Goal: Find specific page/section: Find specific page/section

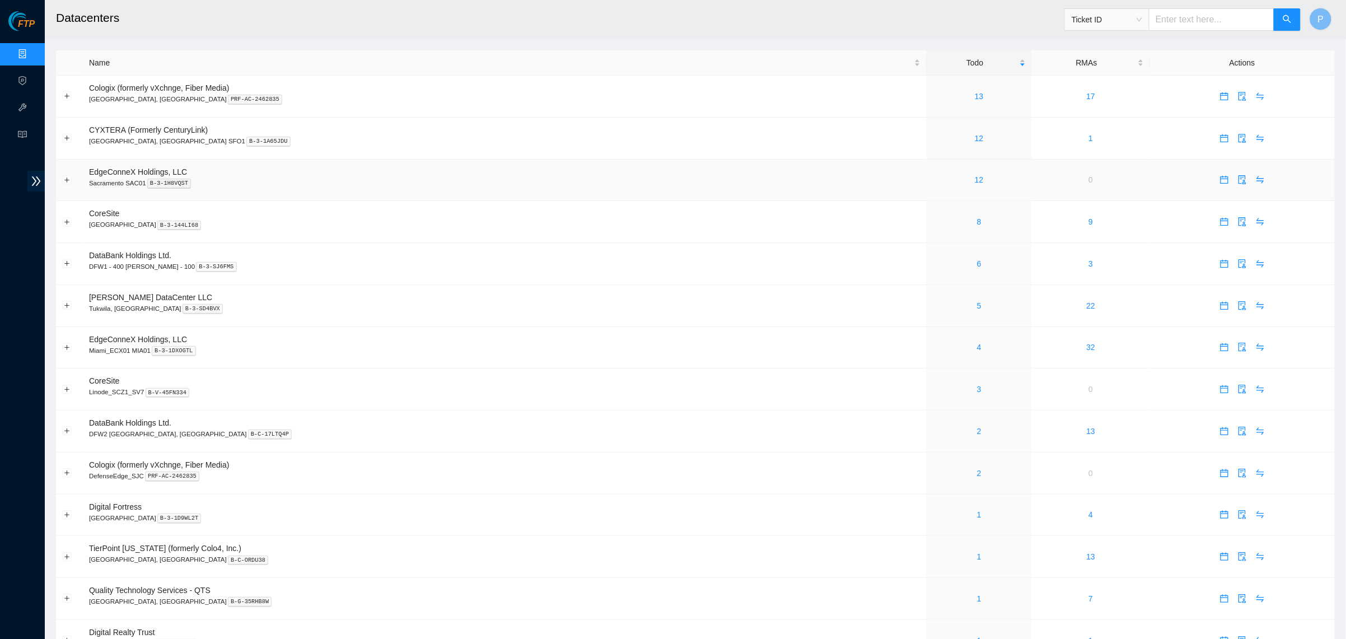
click at [323, 179] on p "Sacramento SAC01 B-3-1H8VQST" at bounding box center [504, 183] width 831 height 10
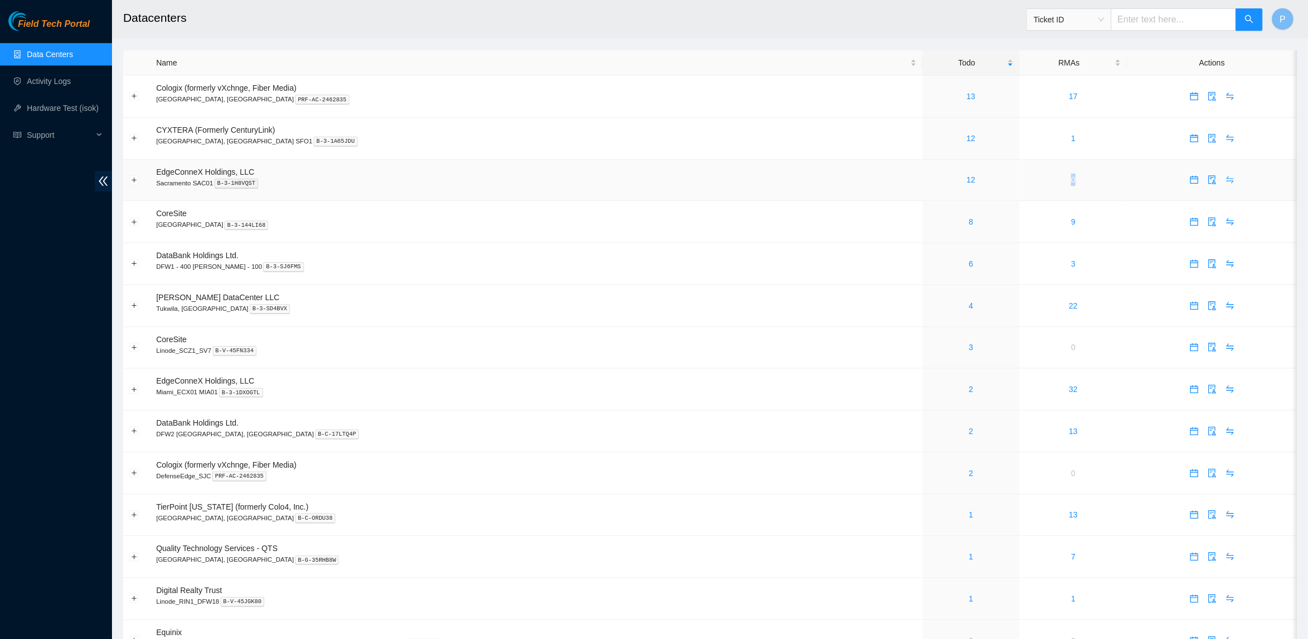
drag, startPoint x: 1069, startPoint y: 178, endPoint x: 1203, endPoint y: 170, distance: 134.6
click at [1084, 177] on tr "EdgeConneX Holdings, LLC Sacramento SAC01 B-3-1H8VQST 12 0" at bounding box center [709, 181] width 1173 height 42
click at [1127, 137] on td at bounding box center [1212, 139] width 170 height 42
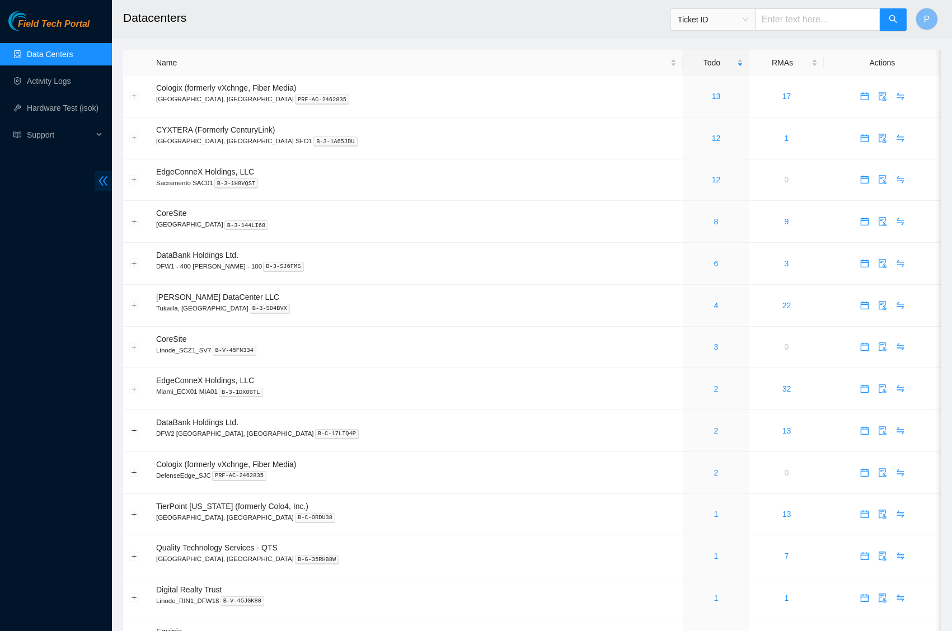
click at [97, 179] on icon "double-left" at bounding box center [103, 181] width 12 height 12
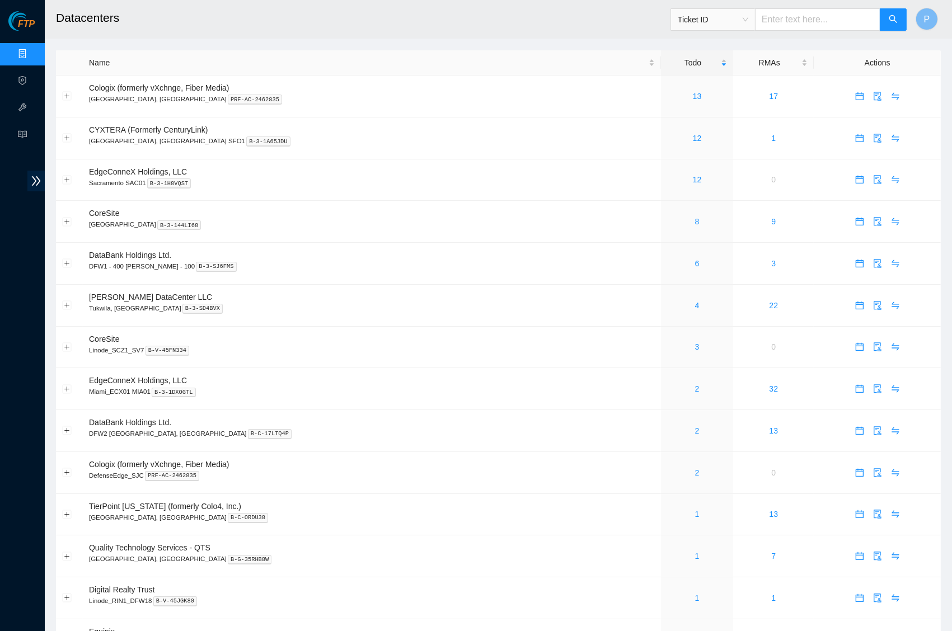
click at [257, 4] on h2 "Datacenters" at bounding box center [381, 18] width 651 height 36
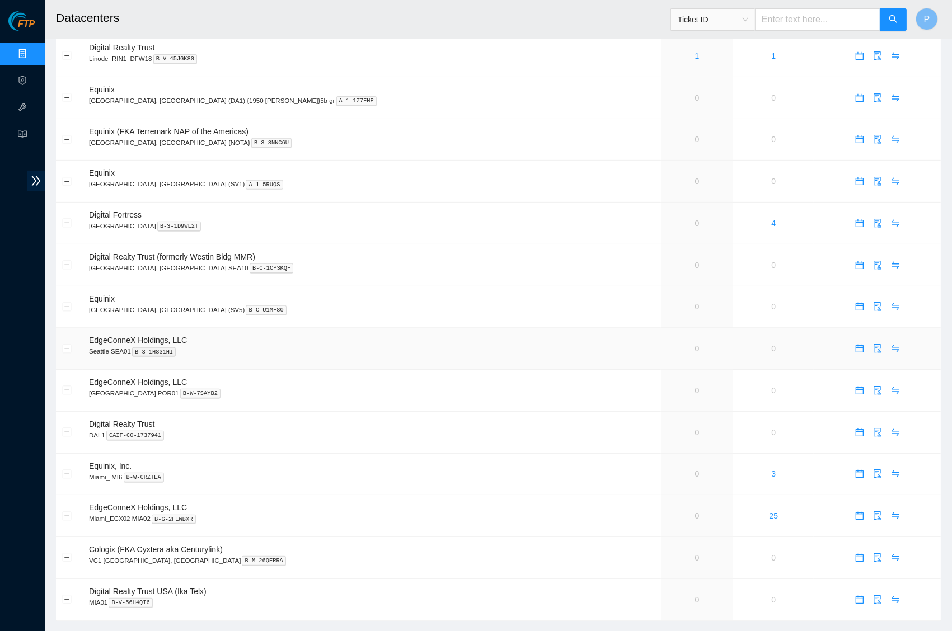
scroll to position [542, 0]
click at [69, 261] on button "Expand row" at bounding box center [67, 265] width 9 height 9
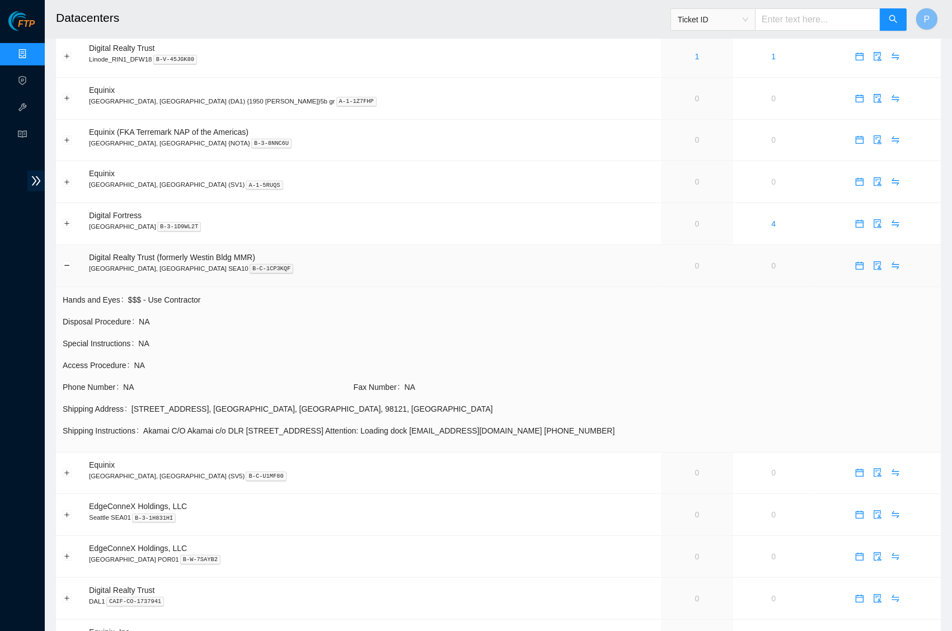
click at [74, 254] on td at bounding box center [69, 266] width 27 height 42
click at [67, 261] on button "Collapse row" at bounding box center [67, 265] width 9 height 9
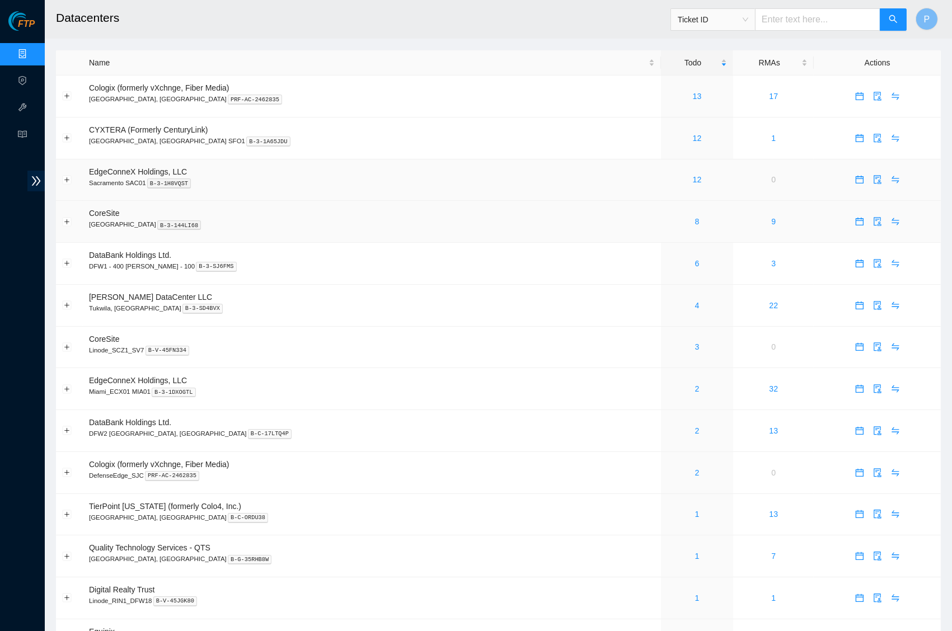
scroll to position [0, 0]
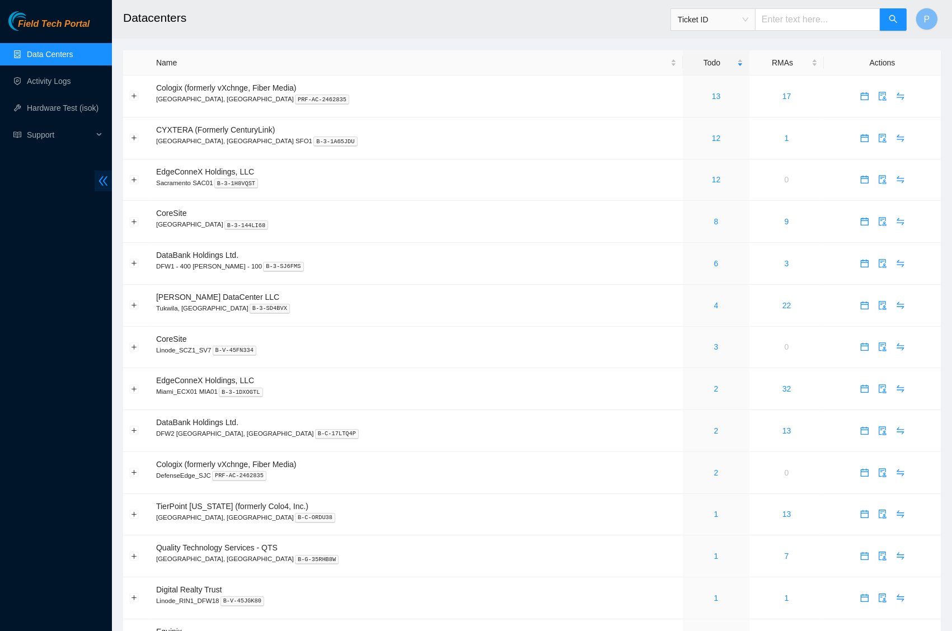
click at [102, 183] on icon "double-left" at bounding box center [103, 181] width 12 height 12
